Goal: Transaction & Acquisition: Book appointment/travel/reservation

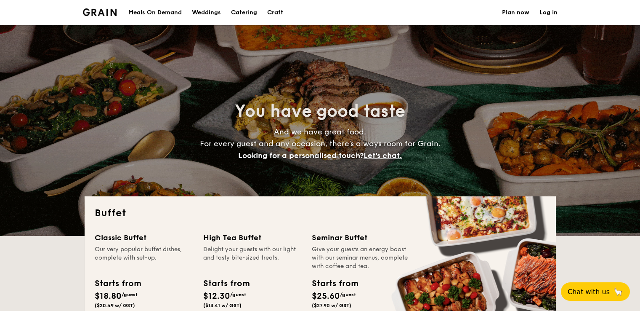
select select
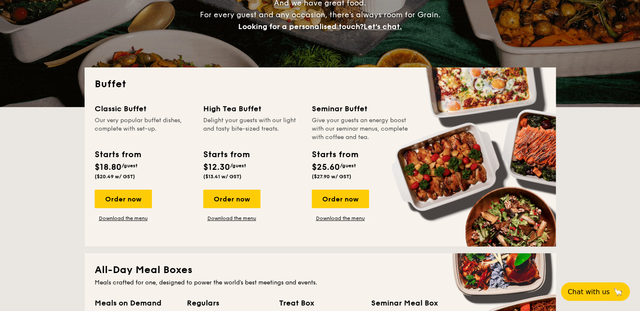
scroll to position [168, 0]
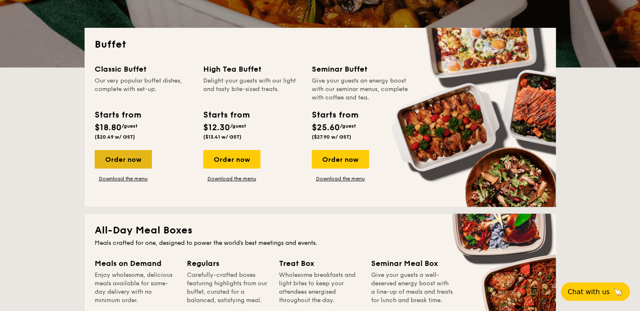
click at [129, 161] on div "Order now" at bounding box center [123, 159] width 57 height 19
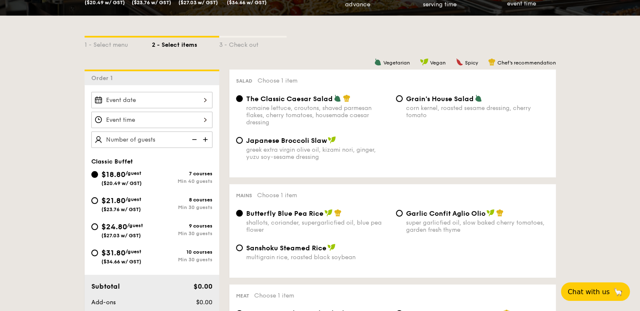
scroll to position [168, 0]
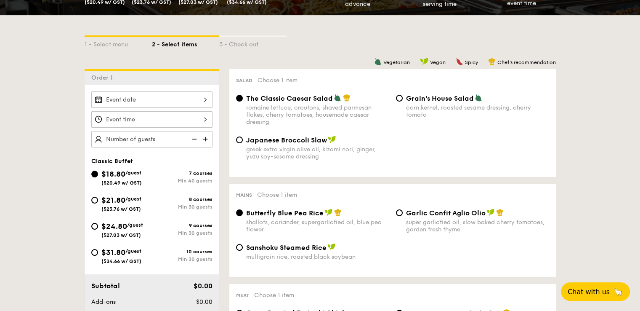
click at [178, 99] on div at bounding box center [151, 99] width 121 height 16
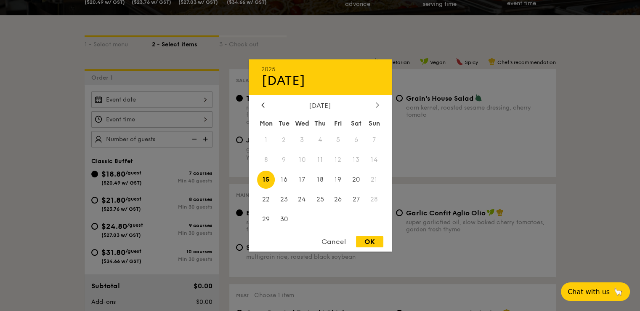
click at [380, 105] on div at bounding box center [378, 105] width 8 height 8
click at [257, 106] on div "[DATE]" at bounding box center [320, 105] width 143 height 8
click at [260, 106] on div at bounding box center [263, 105] width 8 height 8
click at [375, 101] on div at bounding box center [378, 105] width 8 height 8
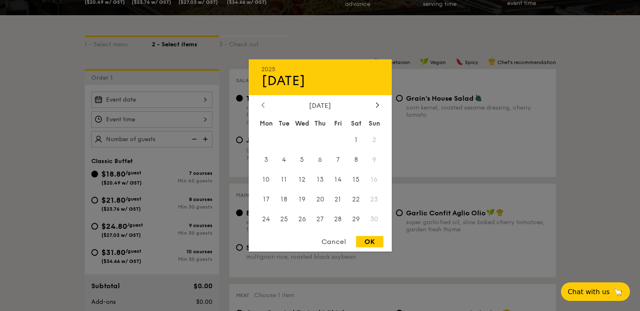
click at [265, 102] on div at bounding box center [263, 105] width 8 height 8
click at [374, 181] on span "19" at bounding box center [374, 179] width 18 height 18
click at [371, 182] on span "19" at bounding box center [374, 179] width 18 height 18
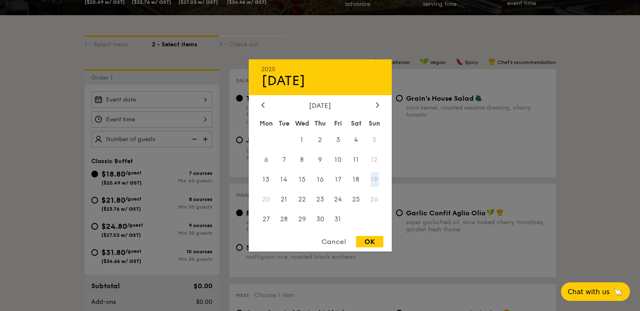
click at [371, 182] on span "19" at bounding box center [374, 179] width 18 height 18
click at [362, 189] on div "Mon Tue Wed Thu Fri Sat Sun 1 2 3 4 5 6 7 8 9 10 11 12 13 14 15 16 17 18 19 20 …" at bounding box center [320, 173] width 143 height 114
click at [355, 178] on span "18" at bounding box center [356, 179] width 18 height 18
click at [373, 234] on div "2025 Oct [DATE] Tue Wed Thu Fri Sat Sun 1 2 3 4 5 6 7 8 9 10 11 12 13 14 15 16 …" at bounding box center [320, 155] width 143 height 192
click at [370, 239] on div "OK" at bounding box center [369, 241] width 27 height 11
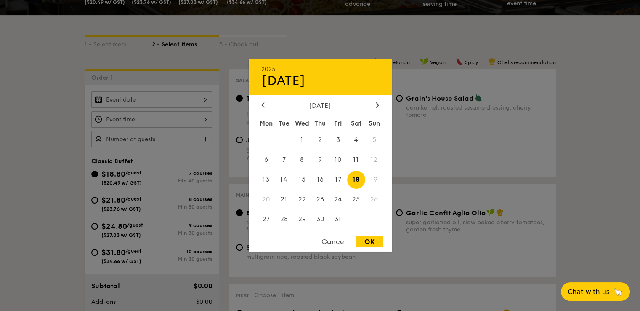
type input "[DATE]"
click at [151, 103] on div "[DATE] 2025 Oct [DATE] Tue Wed Thu Fri Sat Sun 1 2 3 4 5 6 7 8 9 10 11 12 13 14…" at bounding box center [151, 99] width 121 height 16
click at [267, 202] on span "20" at bounding box center [266, 199] width 18 height 18
click at [370, 104] on div "[DATE]" at bounding box center [320, 105] width 118 height 8
click at [374, 102] on div at bounding box center [378, 105] width 8 height 8
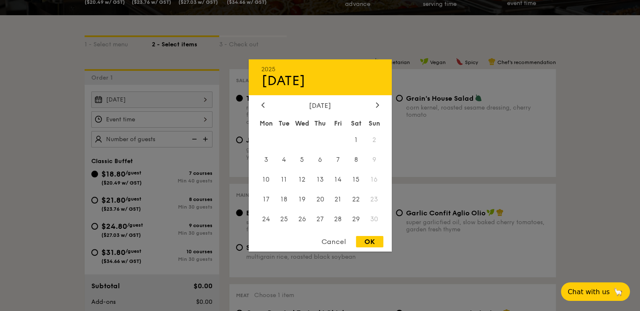
click at [266, 102] on div "[DATE]" at bounding box center [320, 105] width 118 height 8
click at [262, 106] on icon at bounding box center [262, 104] width 3 height 5
click at [378, 246] on div "OK" at bounding box center [369, 241] width 27 height 11
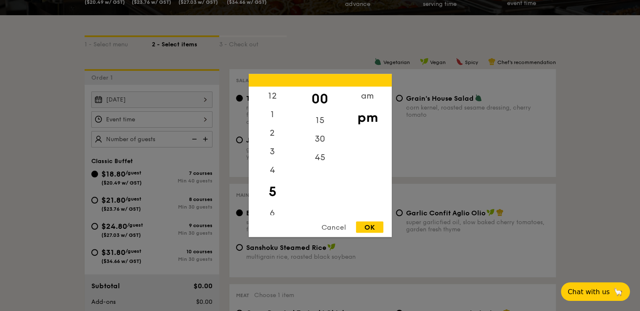
click at [179, 117] on div "12 1 2 3 4 5 6 7 8 9 10 11 00 15 30 45 am pm Cancel OK" at bounding box center [151, 119] width 121 height 16
click at [271, 101] on div "12" at bounding box center [273, 99] width 48 height 24
click at [378, 231] on div "OK" at bounding box center [369, 226] width 27 height 11
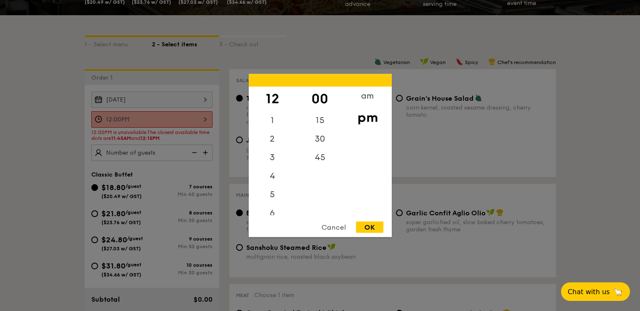
click at [167, 120] on div "12:00PM 12 1 2 3 4 5 6 7 8 9 10 11 00 15 30 45 am pm Cancel OK" at bounding box center [151, 119] width 121 height 16
click at [364, 101] on div "am" at bounding box center [368, 99] width 48 height 24
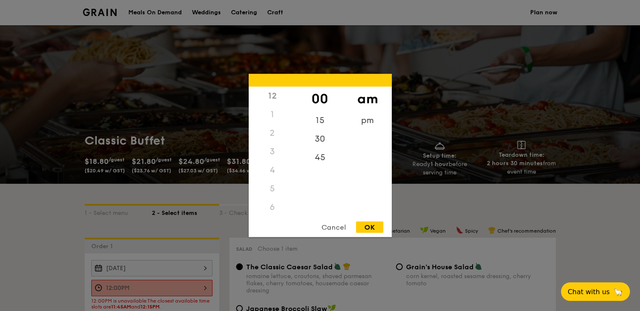
scroll to position [84, 0]
click at [274, 213] on div "11" at bounding box center [273, 218] width 48 height 24
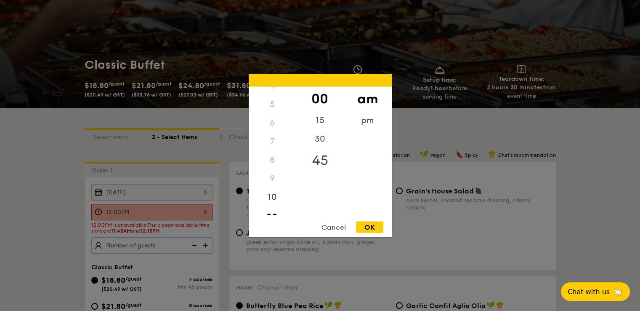
scroll to position [126, 0]
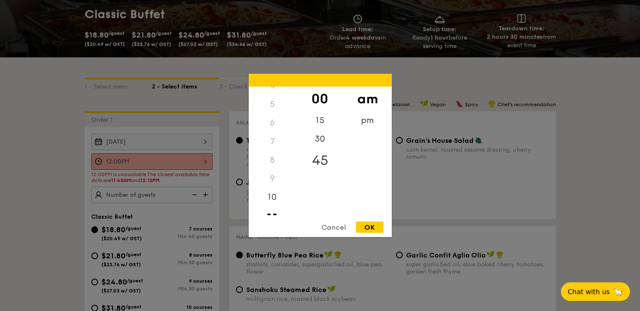
click at [320, 157] on div "45" at bounding box center [320, 160] width 48 height 24
click at [367, 223] on div "OK" at bounding box center [369, 226] width 27 height 11
type input "11:45AM"
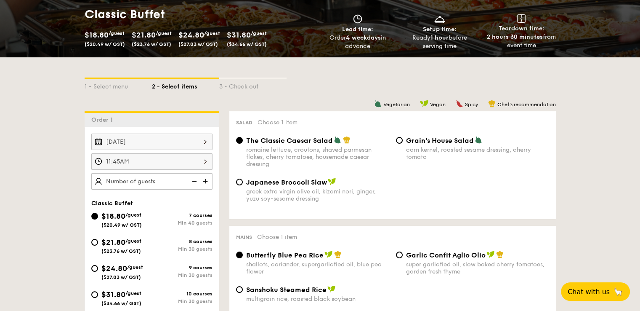
scroll to position [210, 0]
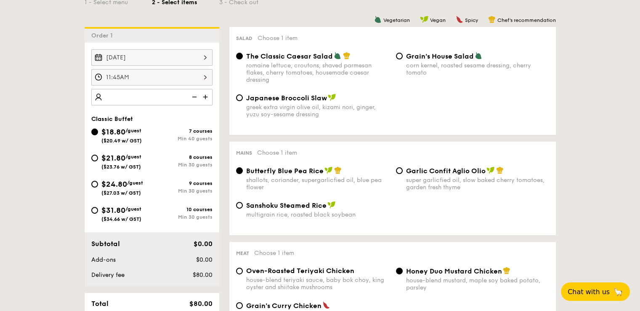
click at [209, 100] on img at bounding box center [206, 97] width 13 height 16
click at [209, 98] on img at bounding box center [206, 97] width 13 height 16
type input "4"
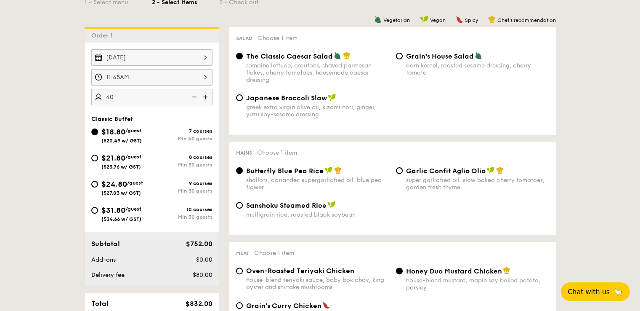
type input "4"
click at [187, 96] on img at bounding box center [193, 97] width 13 height 16
click at [191, 96] on img at bounding box center [193, 97] width 13 height 16
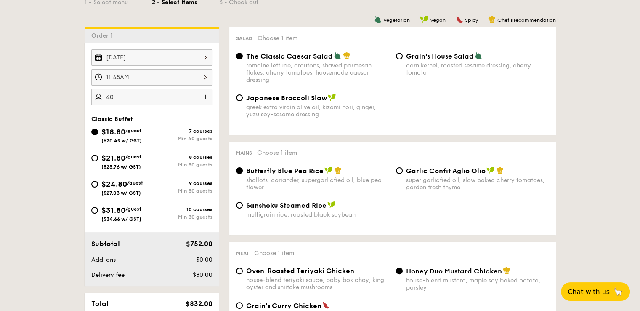
click at [191, 96] on img at bounding box center [193, 97] width 13 height 16
click at [196, 95] on img at bounding box center [193, 97] width 13 height 16
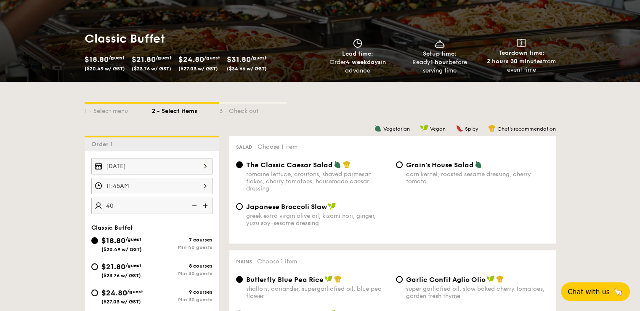
scroll to position [168, 0]
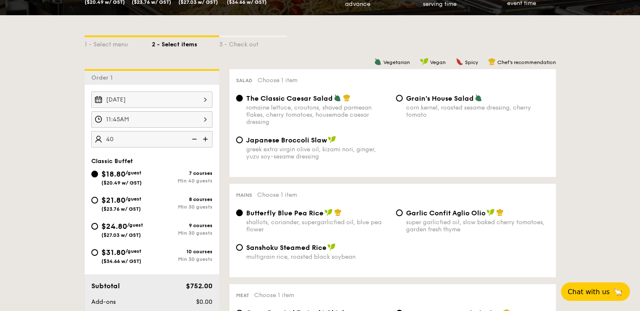
type input "40 guests"
click at [191, 136] on img at bounding box center [193, 139] width 13 height 16
